Goal: Find contact information: Find contact information

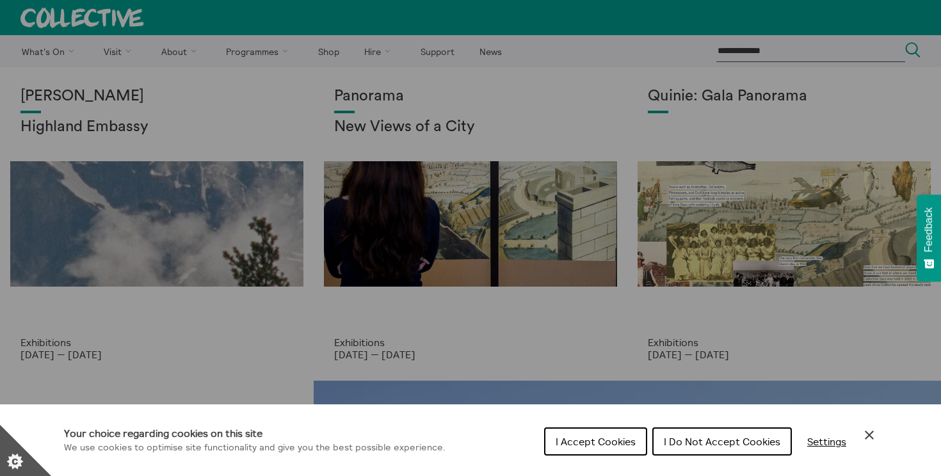
click at [551, 446] on button "I Accept Cookies" at bounding box center [595, 442] width 103 height 28
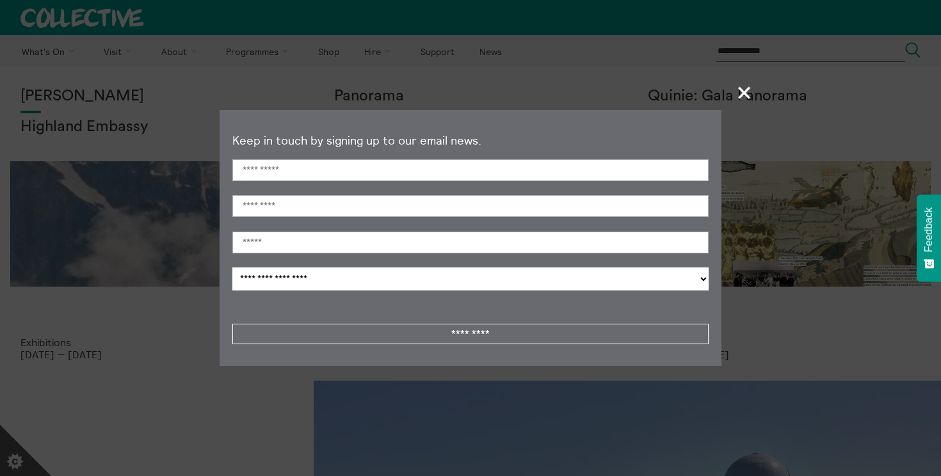
click at [748, 93] on span "+" at bounding box center [745, 93] width 38 height 38
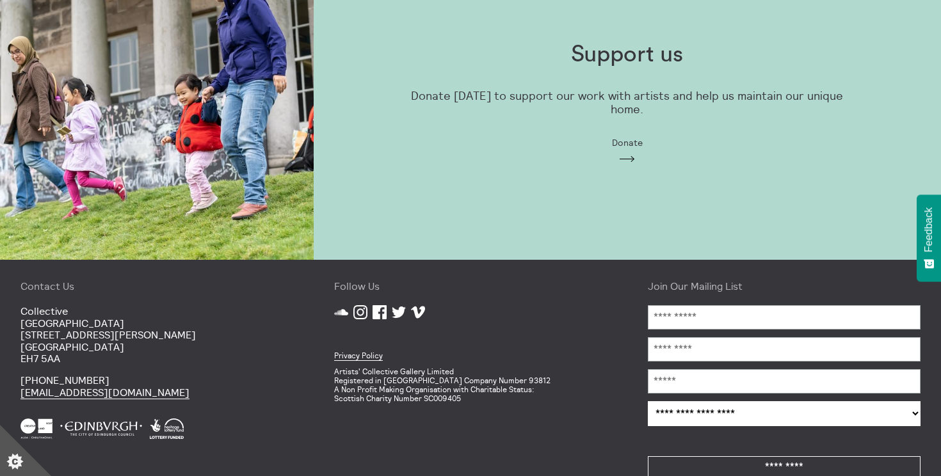
scroll to position [1090, 0]
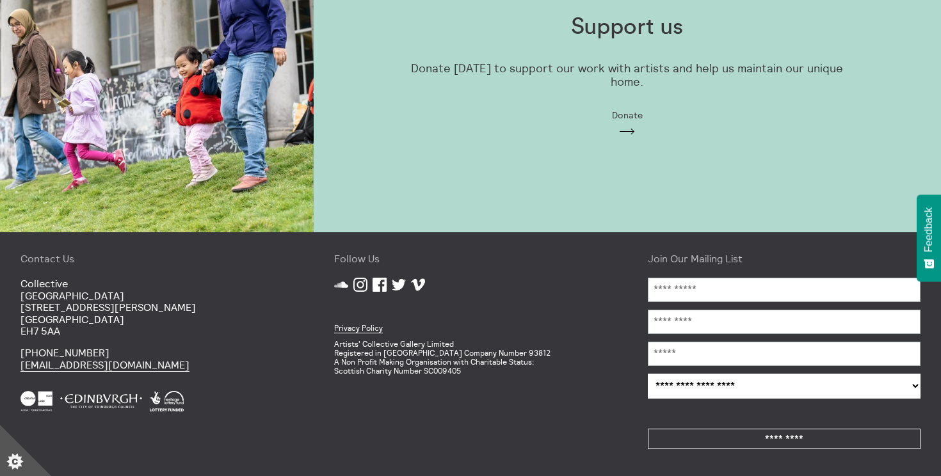
drag, startPoint x: 174, startPoint y: 365, endPoint x: 14, endPoint y: 366, distance: 159.4
click at [14, 366] on div "Contact Us [GEOGRAPHIC_DATA] [STREET_ADDRESS][PERSON_NAME] [PHONE_NUMBER] [EMAI…" at bounding box center [157, 354] width 314 height 244
copy link "[EMAIL_ADDRESS][DOMAIN_NAME]"
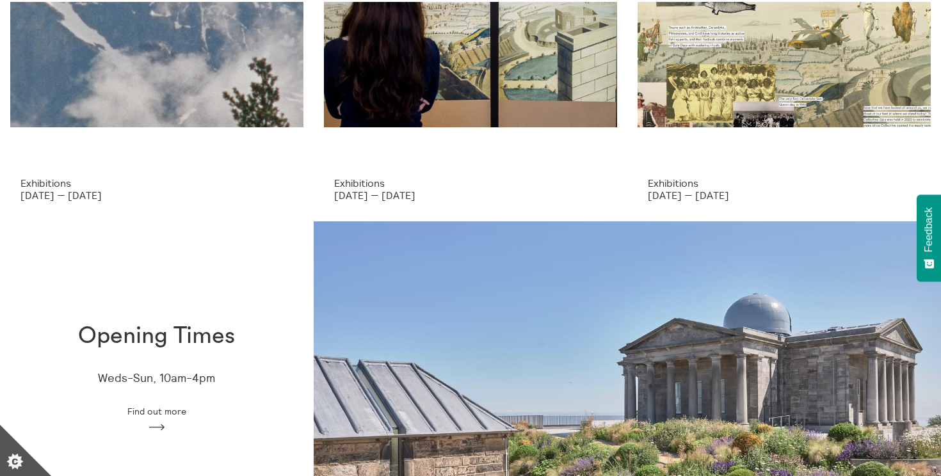
scroll to position [0, 0]
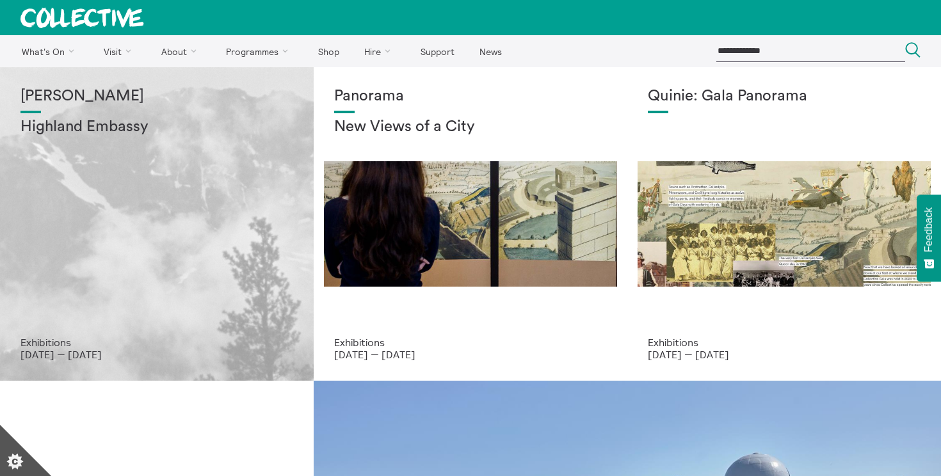
click at [133, 267] on div "[PERSON_NAME] Highland Embassy" at bounding box center [156, 212] width 273 height 249
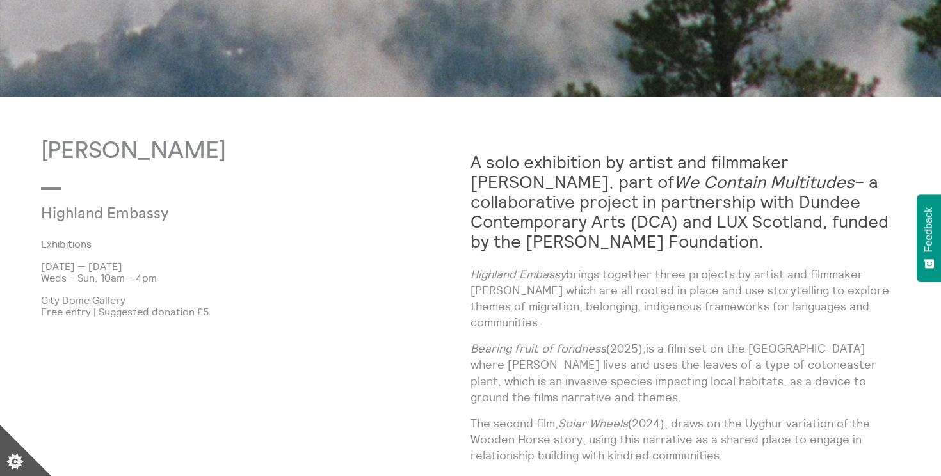
scroll to position [672, 0]
